Goal: Task Accomplishment & Management: Use online tool/utility

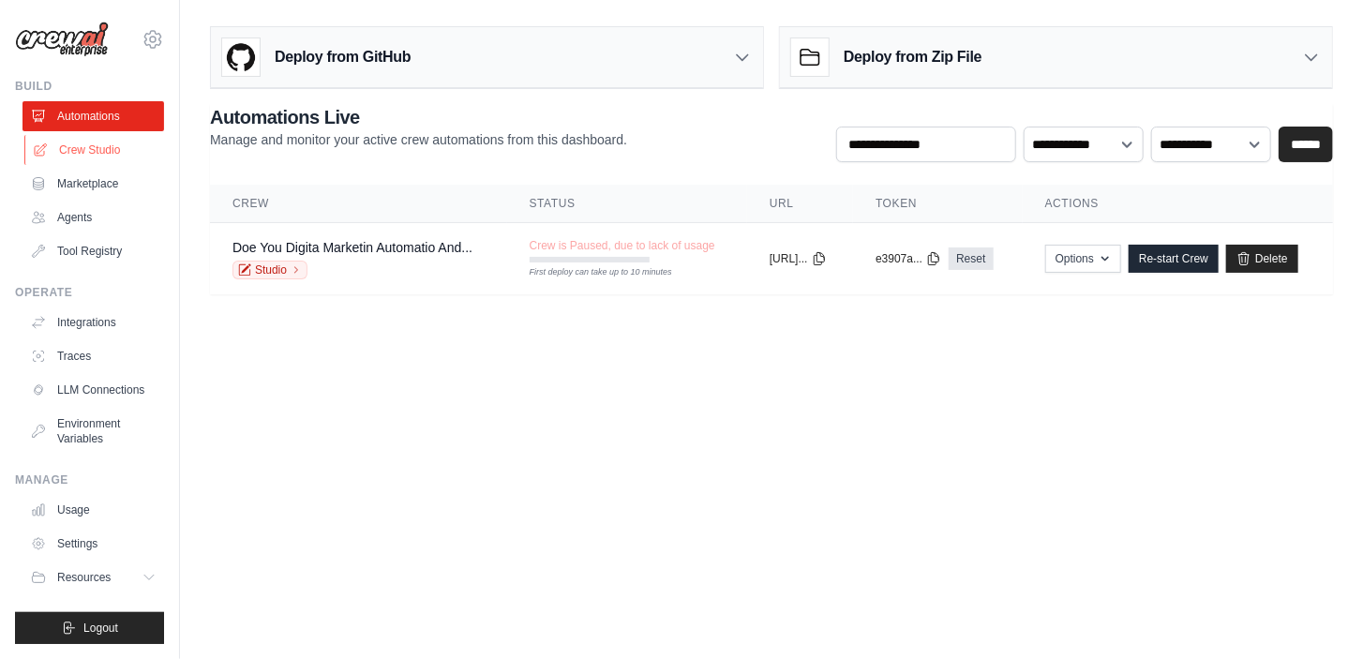
click at [98, 153] on link "Crew Studio" at bounding box center [95, 150] width 142 height 30
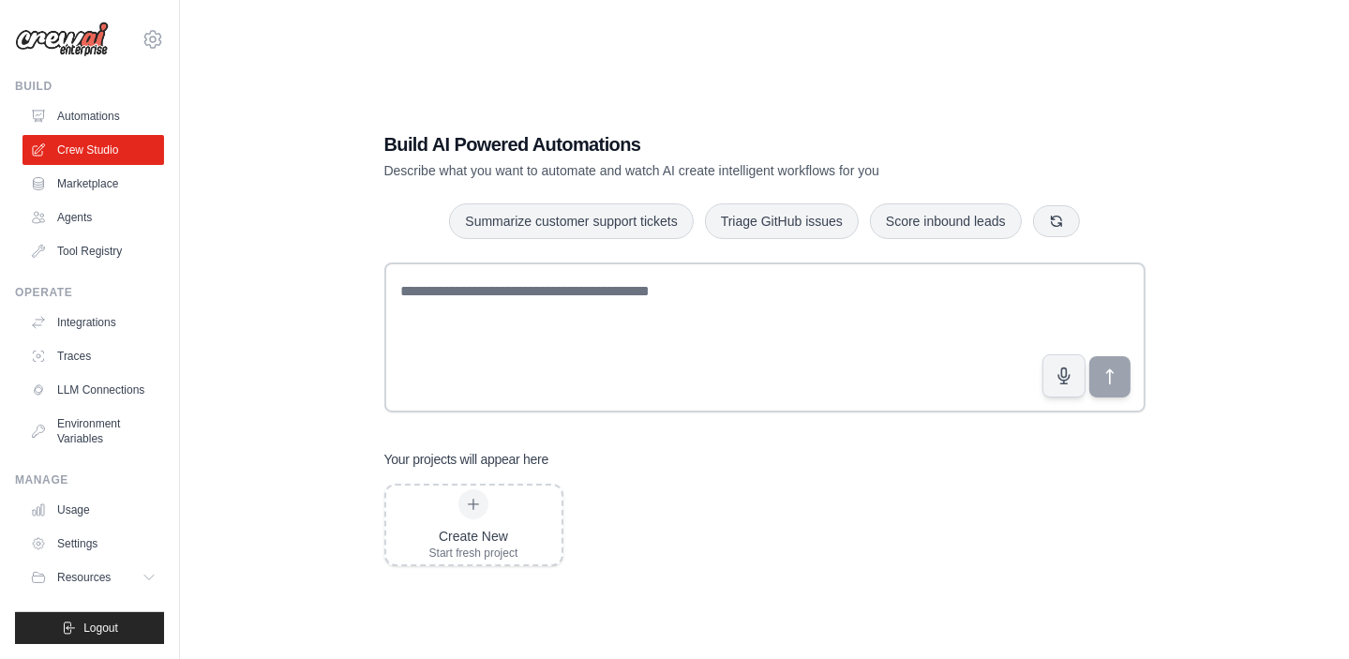
click at [855, 516] on div "Create New Start fresh project" at bounding box center [764, 525] width 761 height 83
click at [42, 218] on icon at bounding box center [40, 217] width 15 height 15
